Goal: Use online tool/utility: Utilize a website feature to perform a specific function

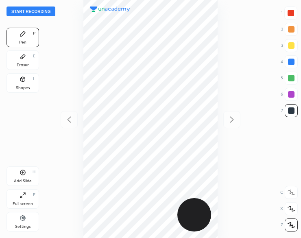
scroll to position [238, 171]
click at [25, 11] on button "Start recording" at bounding box center [31, 12] width 49 height 10
click at [27, 76] on div "Shapes L" at bounding box center [23, 83] width 33 height 20
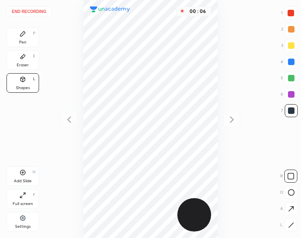
click at [293, 222] on icon at bounding box center [291, 225] width 6 height 6
click at [291, 223] on icon at bounding box center [291, 225] width 6 height 6
click at [26, 39] on div "Pen P" at bounding box center [23, 38] width 33 height 20
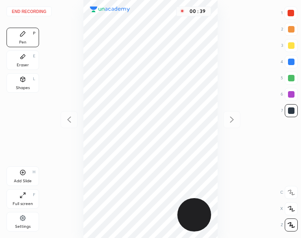
click at [289, 97] on div at bounding box center [291, 94] width 7 height 7
click at [288, 97] on div at bounding box center [291, 94] width 13 height 13
click at [18, 86] on div "Shapes" at bounding box center [23, 88] width 14 height 4
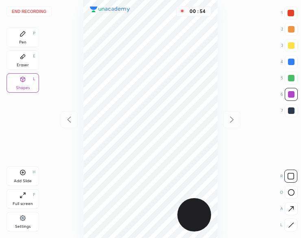
click at [295, 228] on div at bounding box center [291, 225] width 13 height 13
click at [25, 36] on icon at bounding box center [23, 34] width 7 height 7
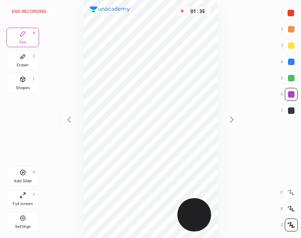
click at [291, 111] on div at bounding box center [291, 110] width 7 height 7
click at [289, 111] on div at bounding box center [291, 110] width 7 height 7
click at [21, 175] on icon at bounding box center [23, 172] width 7 height 7
click at [33, 13] on button "End recording" at bounding box center [29, 12] width 45 height 10
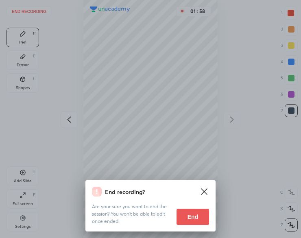
click at [199, 219] on button "End" at bounding box center [193, 217] width 33 height 16
